Goal: Complete application form

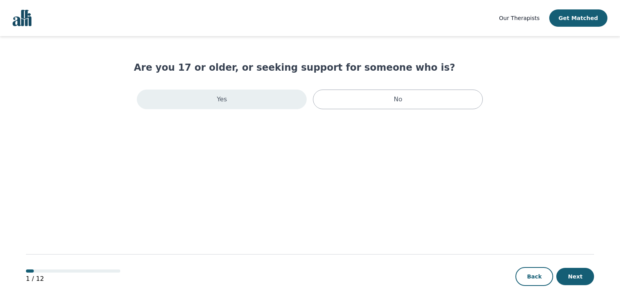
click at [240, 101] on div "Yes" at bounding box center [222, 100] width 170 height 20
click at [240, 101] on p "Yes" at bounding box center [232, 100] width 129 height 9
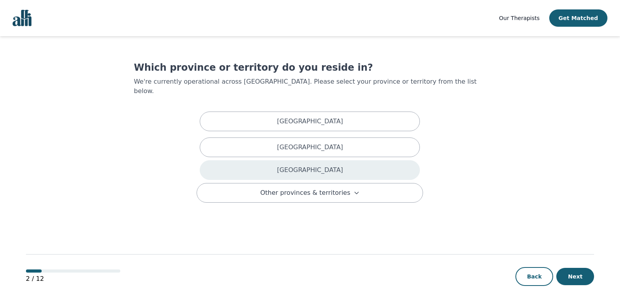
click at [317, 165] on p "[GEOGRAPHIC_DATA]" at bounding box center [310, 169] width 66 height 9
